Goal: Task Accomplishment & Management: Manage account settings

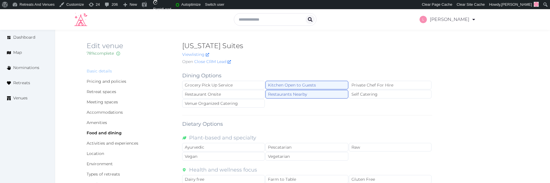
click at [98, 70] on link "Basic details" at bounding box center [99, 71] width 25 height 5
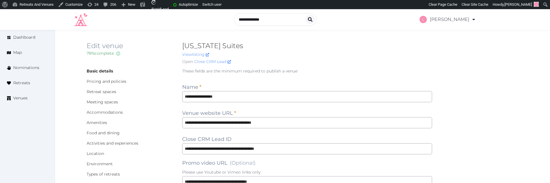
scroll to position [725, 0]
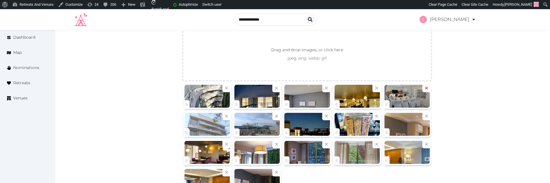
click at [428, 88] on icon at bounding box center [426, 88] width 5 height 5
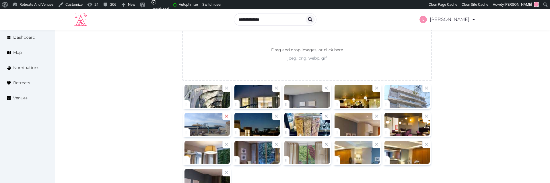
click at [226, 115] on icon at bounding box center [226, 116] width 5 height 5
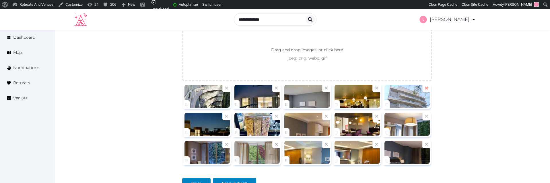
click at [428, 87] on icon at bounding box center [426, 88] width 5 height 5
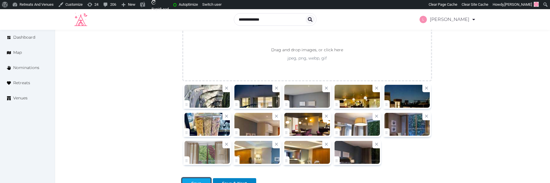
click at [203, 179] on button "Save" at bounding box center [196, 183] width 28 height 11
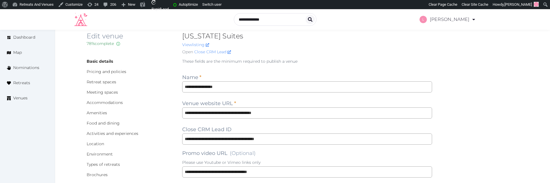
scroll to position [0, 0]
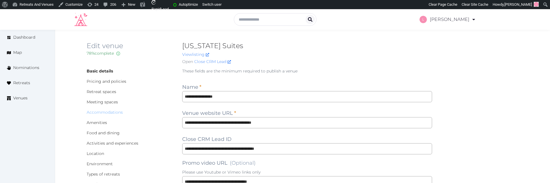
click at [93, 112] on link "Accommodations" at bounding box center [105, 112] width 36 height 5
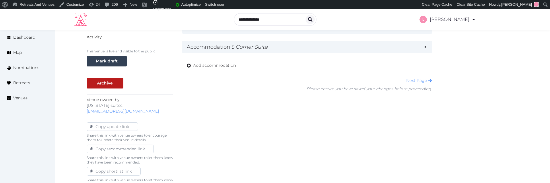
scroll to position [102, 0]
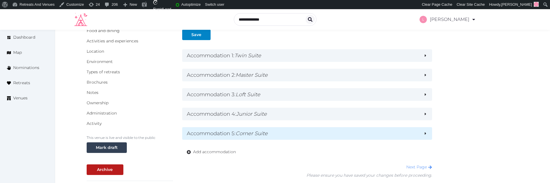
click at [276, 133] on h2 "Accommodation 5 : Corner Suite" at bounding box center [303, 134] width 232 height 8
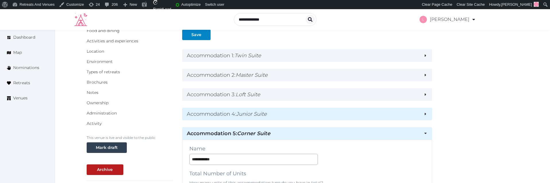
click at [278, 114] on h2 "Accommodation 4 : Junior Suite" at bounding box center [303, 114] width 232 height 8
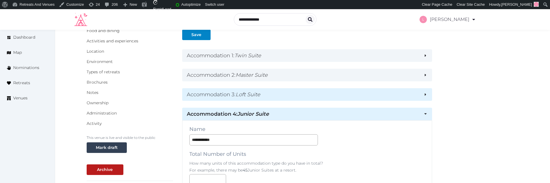
click at [278, 98] on h2 "Accommodation 3 : Loft Suite" at bounding box center [303, 95] width 232 height 8
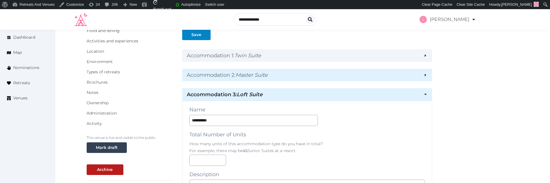
click at [277, 76] on h2 "Accommodation 2 : Master Suite" at bounding box center [303, 75] width 232 height 8
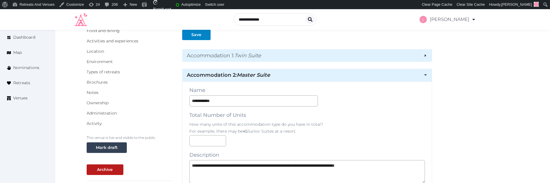
click at [277, 56] on h2 "Accommodation 1 : Twin Suite" at bounding box center [303, 56] width 232 height 8
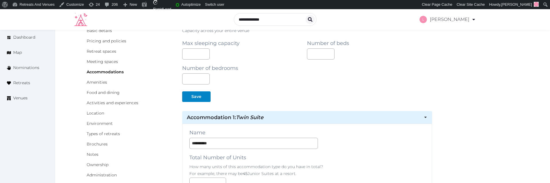
scroll to position [0, 0]
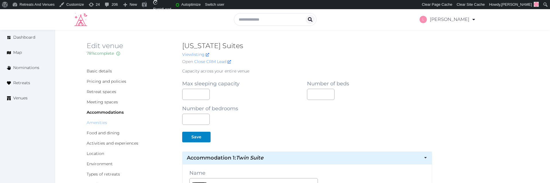
click at [94, 123] on link "Amenities" at bounding box center [97, 122] width 20 height 5
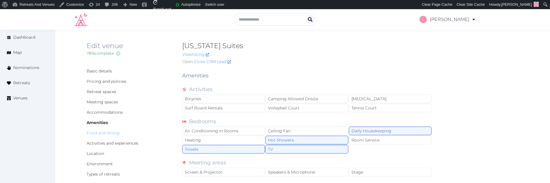
click at [100, 134] on link "Food and dining" at bounding box center [103, 133] width 33 height 5
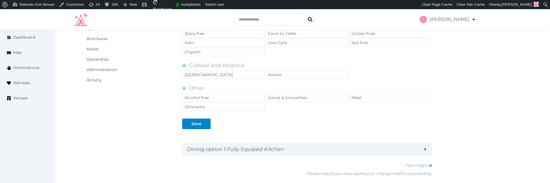
scroll to position [171, 0]
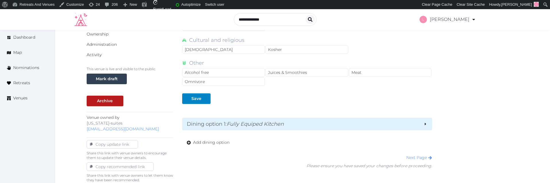
click at [265, 121] on em "Fully Equiped Kitchen" at bounding box center [255, 124] width 57 height 6
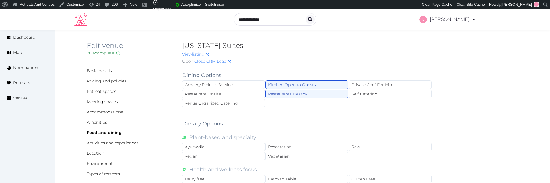
scroll to position [0, 0]
click at [110, 144] on link "Activities and experiences" at bounding box center [113, 143] width 52 height 5
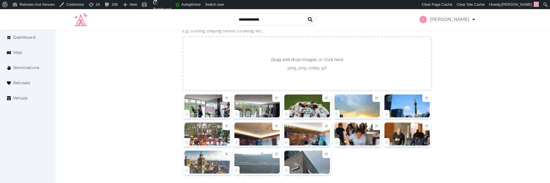
scroll to position [398, 0]
